Goal: Book appointment/travel/reservation

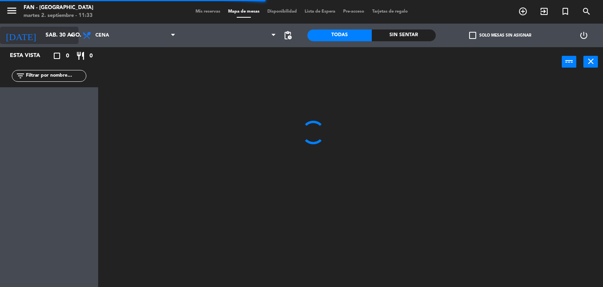
click at [42, 37] on input "sáb. 30 ago." at bounding box center [79, 35] width 75 height 14
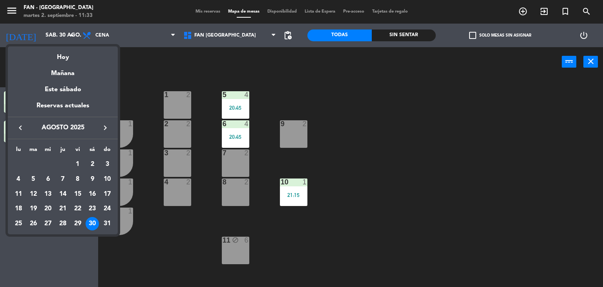
click at [101, 131] on icon "keyboard_arrow_right" at bounding box center [105, 127] width 9 height 9
click at [77, 192] on div "12" at bounding box center [77, 193] width 13 height 13
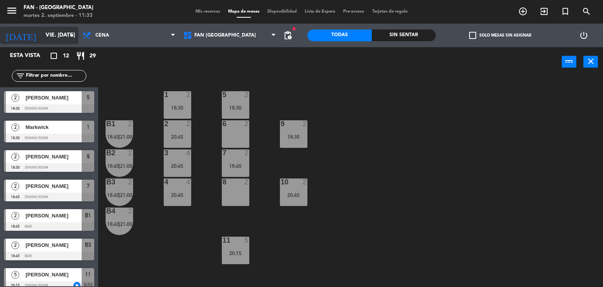
click at [19, 39] on icon "[DATE]" at bounding box center [21, 35] width 42 height 17
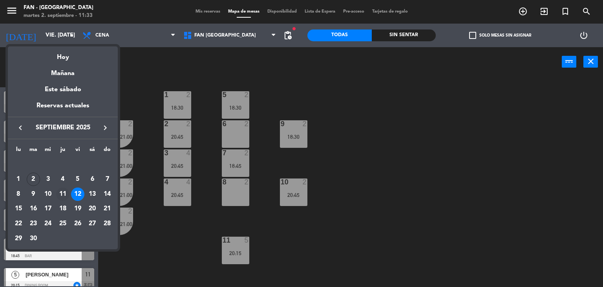
click at [62, 197] on div "11" at bounding box center [62, 193] width 13 height 13
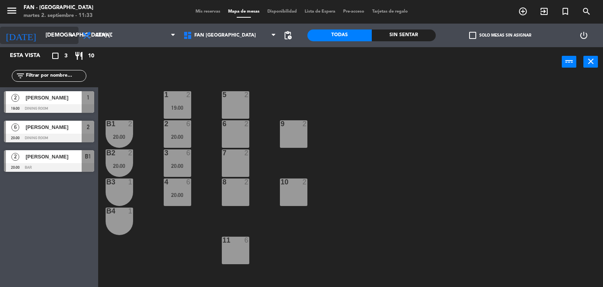
click at [55, 30] on input "[DEMOGRAPHIC_DATA] [DATE]" at bounding box center [79, 35] width 75 height 14
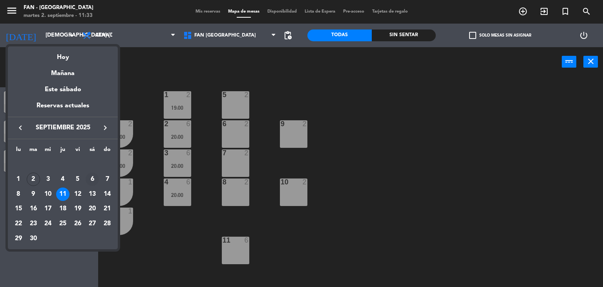
click at [93, 174] on div "6" at bounding box center [92, 178] width 13 height 13
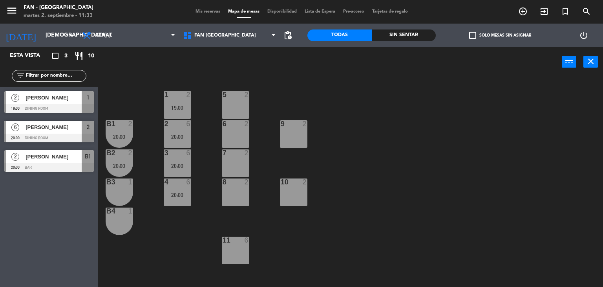
type input "sáb. [DATE]"
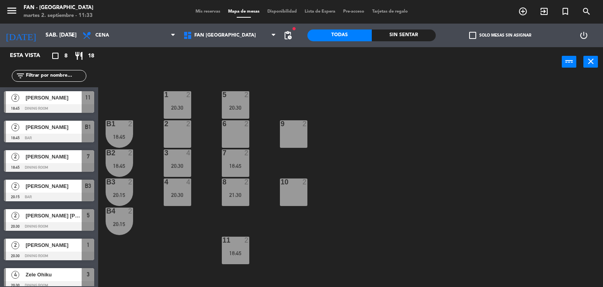
click at [297, 99] on div "1 2 20:30 5 2 20:30 B1 2 18:45 2 2 9 2 6 2 B2 2 18:45 3 4 20:30 7 2 18:45 B3 2 …" at bounding box center [353, 182] width 499 height 210
